Goal: Task Accomplishment & Management: Complete application form

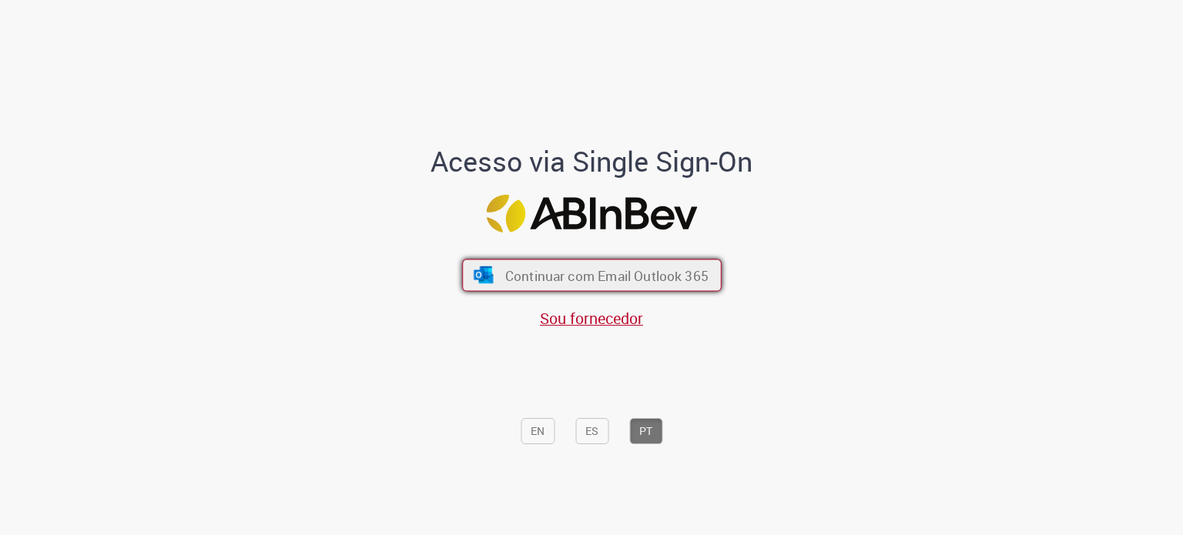
click at [539, 266] on button "Continuar com Email Outlook 365" at bounding box center [592, 276] width 260 height 32
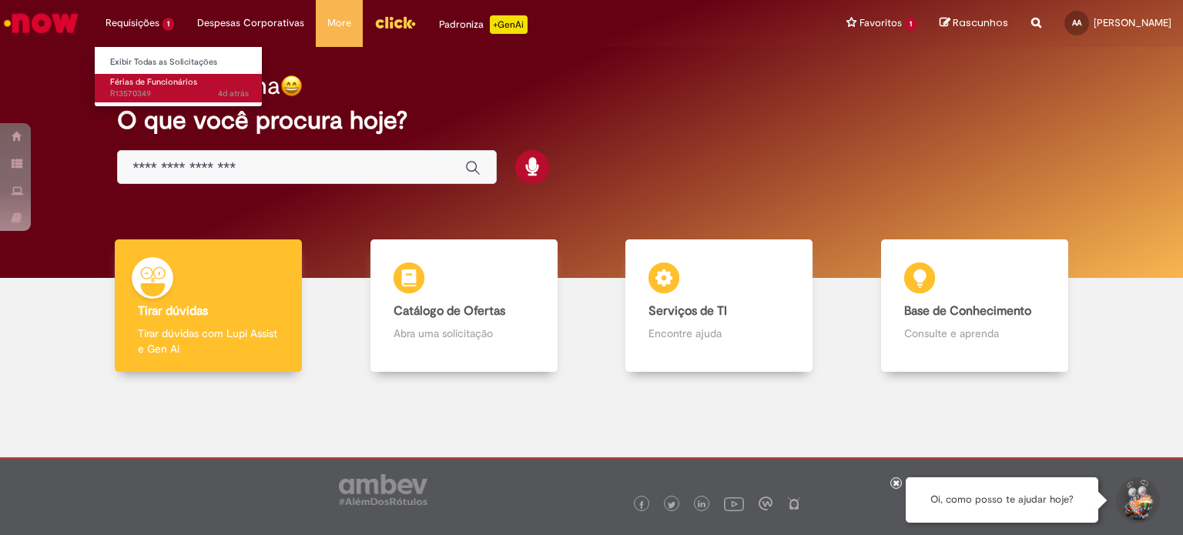
click at [176, 79] on span "Férias de Funcionários" at bounding box center [153, 82] width 87 height 12
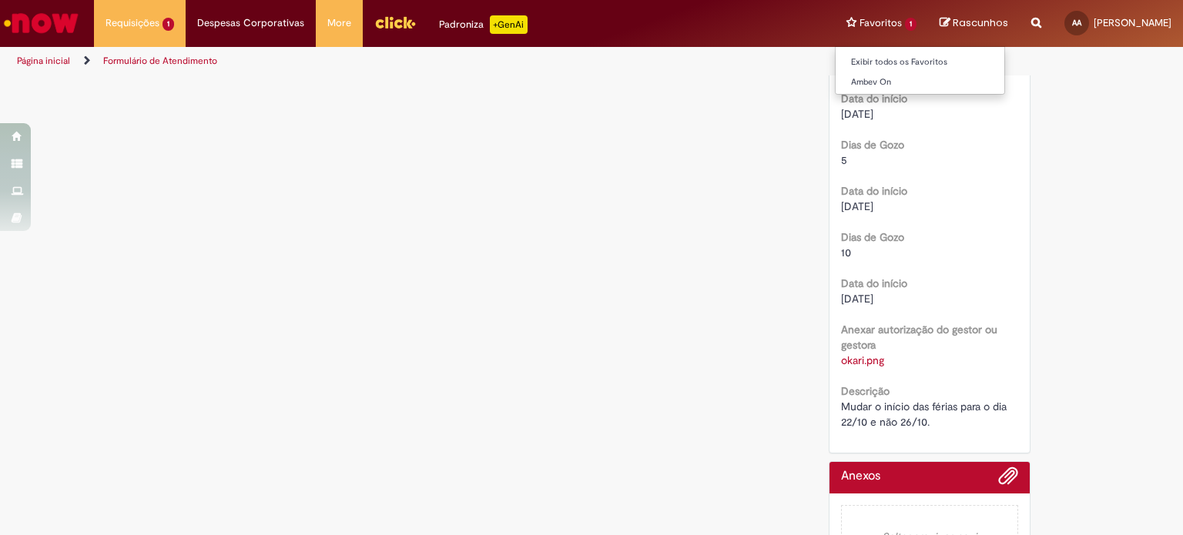
scroll to position [1110, 0]
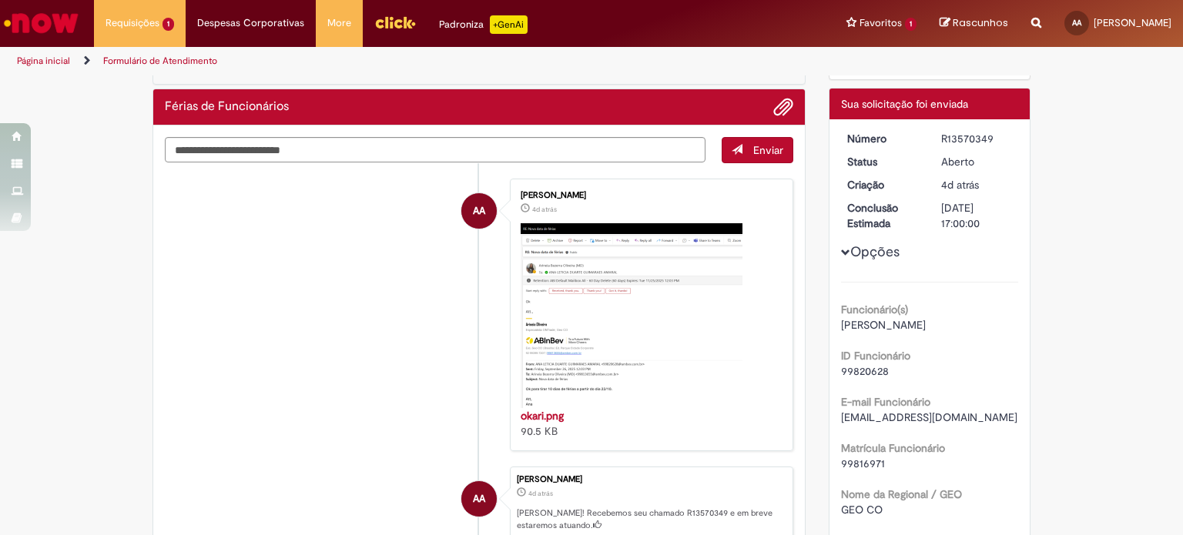
scroll to position [165, 0]
